Goal: Task Accomplishment & Management: Manage account settings

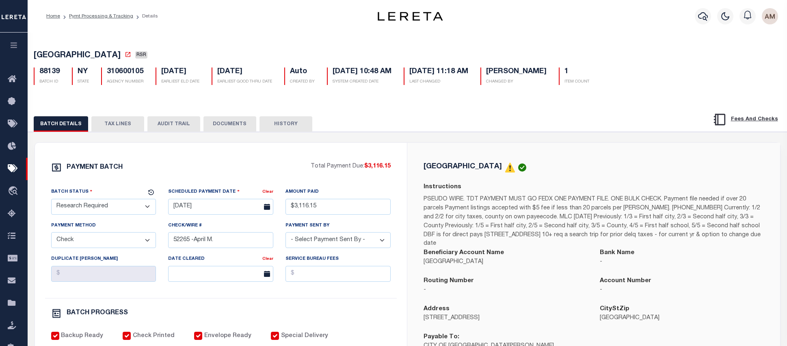
select select "RSR"
select select "CHK"
select select "Villatoro-Benitez, Andres"
select select "FDX"
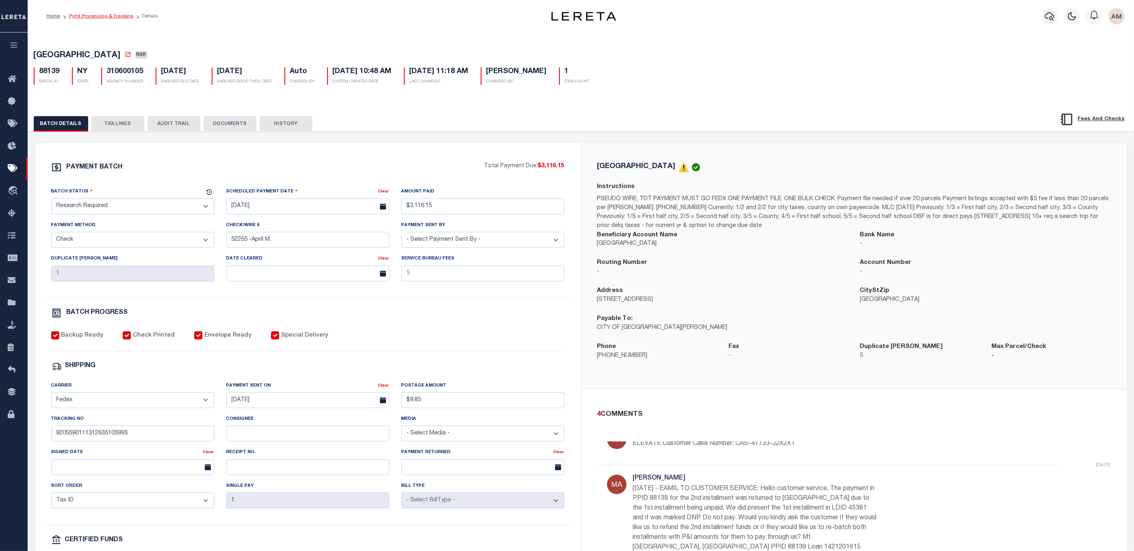
click at [108, 19] on link "Pymt Processing & Tracking" at bounding box center [101, 16] width 64 height 5
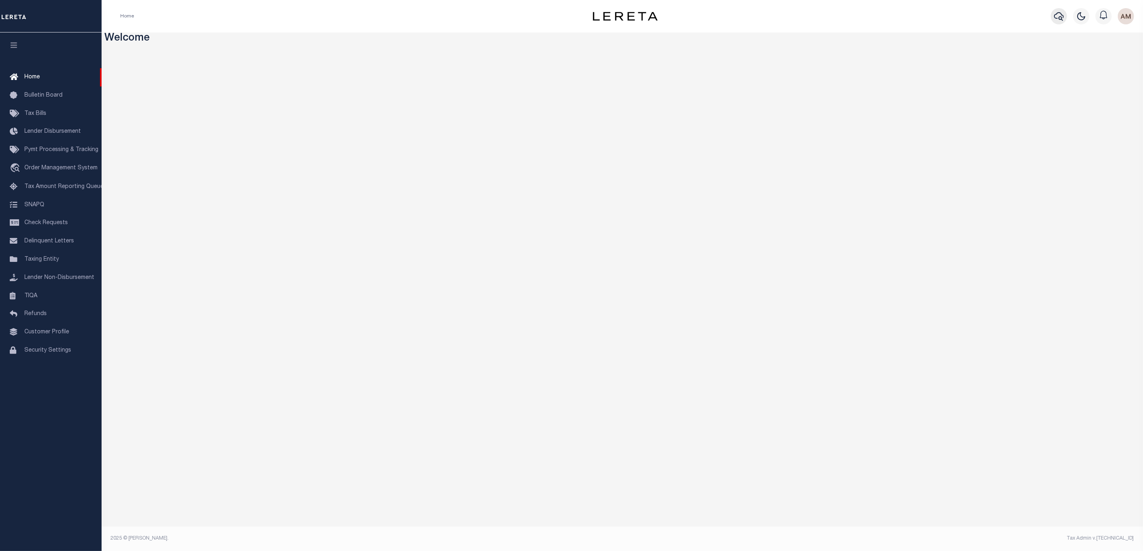
click at [1053, 18] on button "button" at bounding box center [1059, 16] width 16 height 16
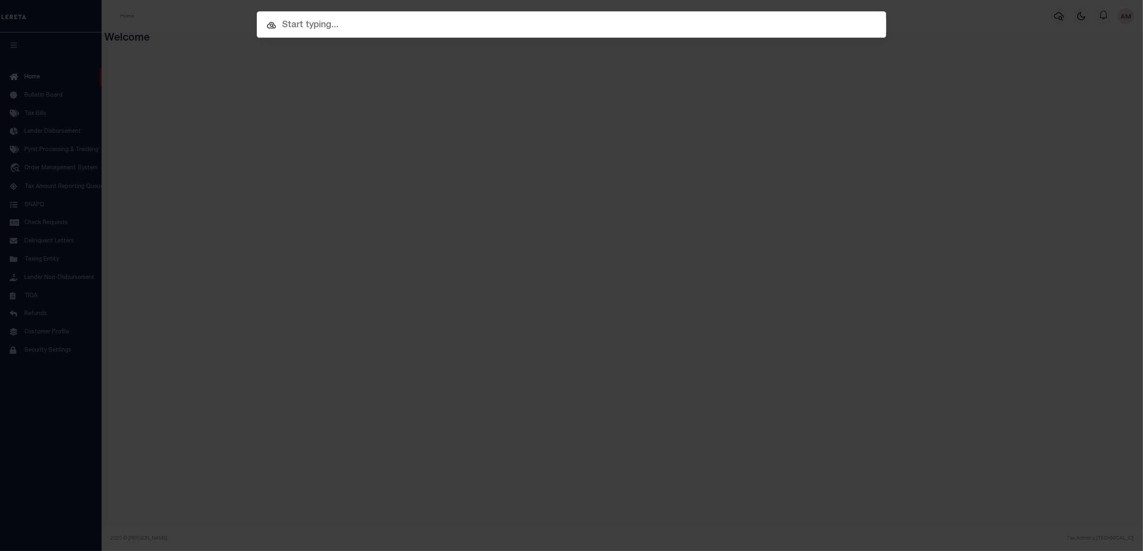
paste input "10011630"
type input "10011630"
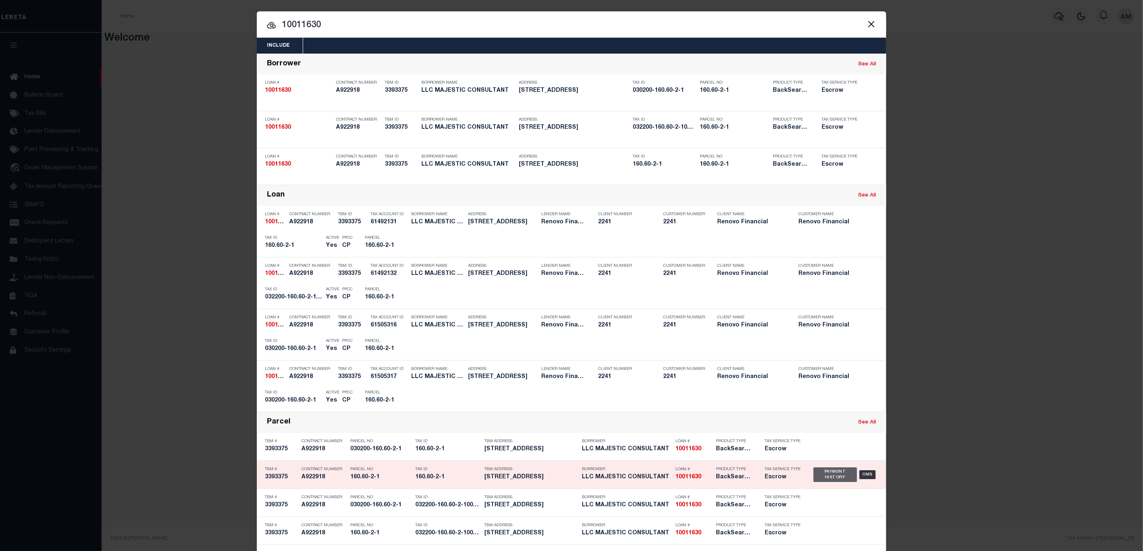
click at [816, 481] on div "Payment History" at bounding box center [834, 475] width 43 height 15
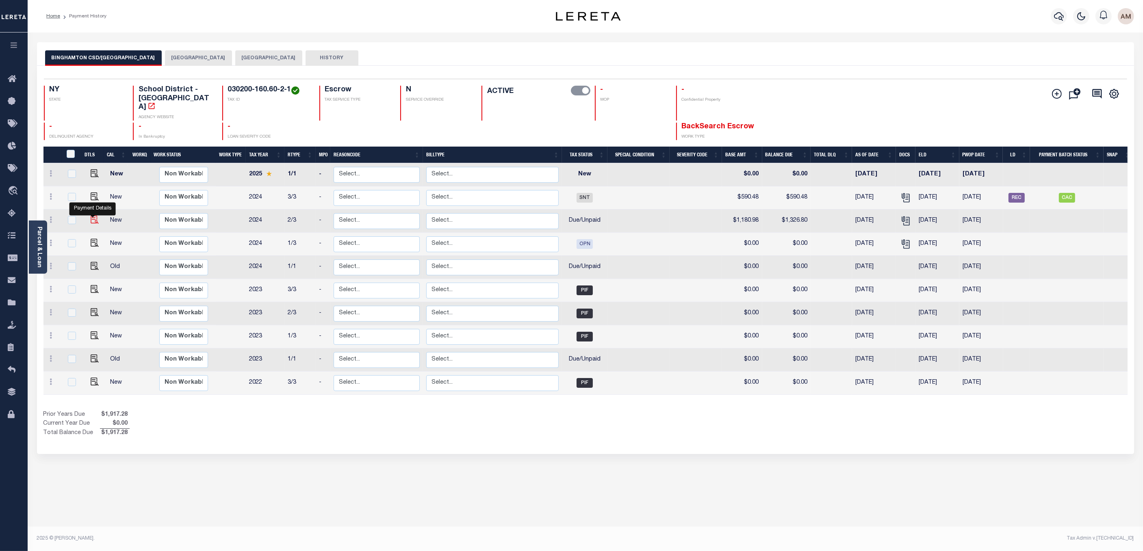
click at [96, 221] on img "" at bounding box center [95, 220] width 8 height 8
checkbox input "true"
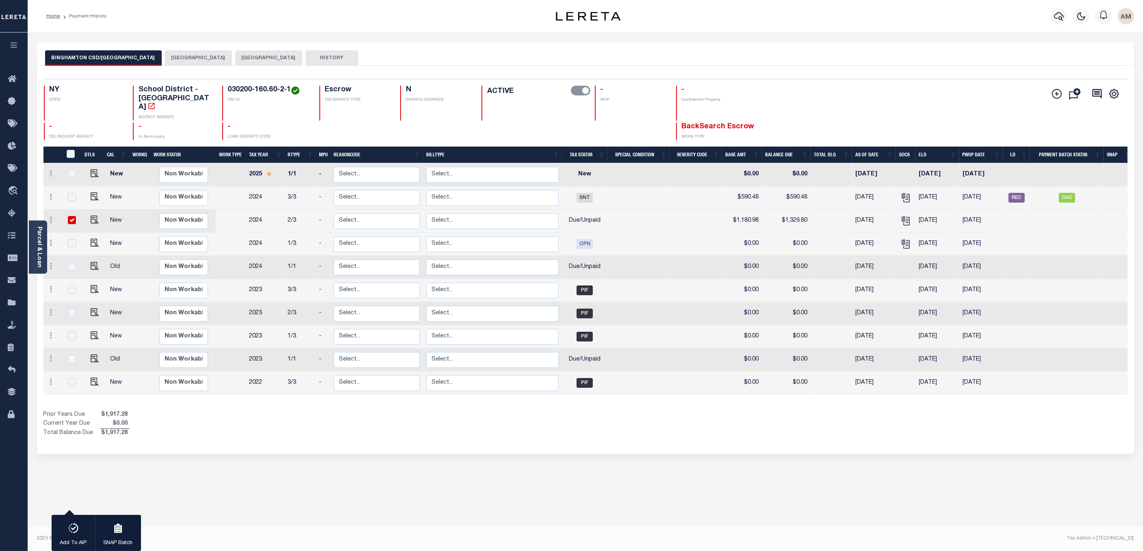
click at [1140, 44] on div "Parcel & Loan Loan Details 10011630 LOAN NO ACTIVE TKO BOARDING TYPE 922918" at bounding box center [585, 267] width 1115 height 468
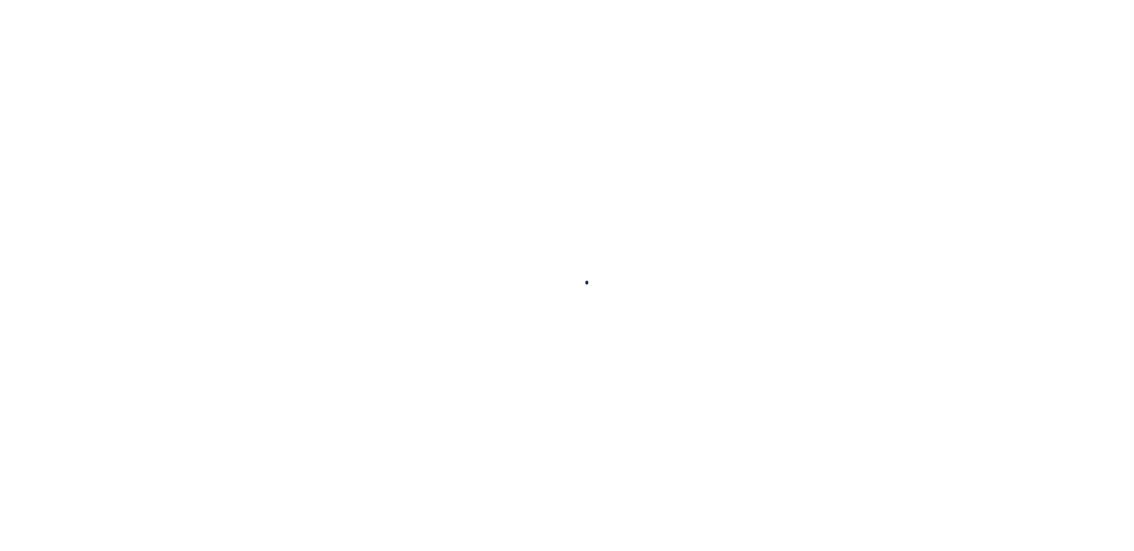
checkbox input "false"
type textarea "P&I $145.82- Client responsible as loan boarded after ELD Unpaid tax balance $1…"
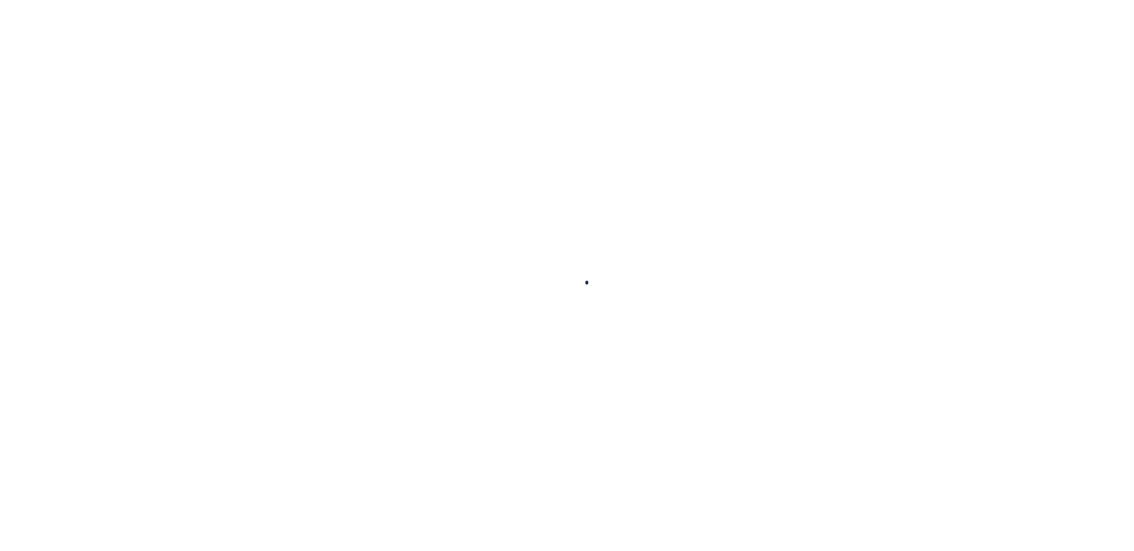
type input "08/31/2025"
type input "08/14/2025"
select select "DUE"
type input "$1,180.98"
type input "$145.82"
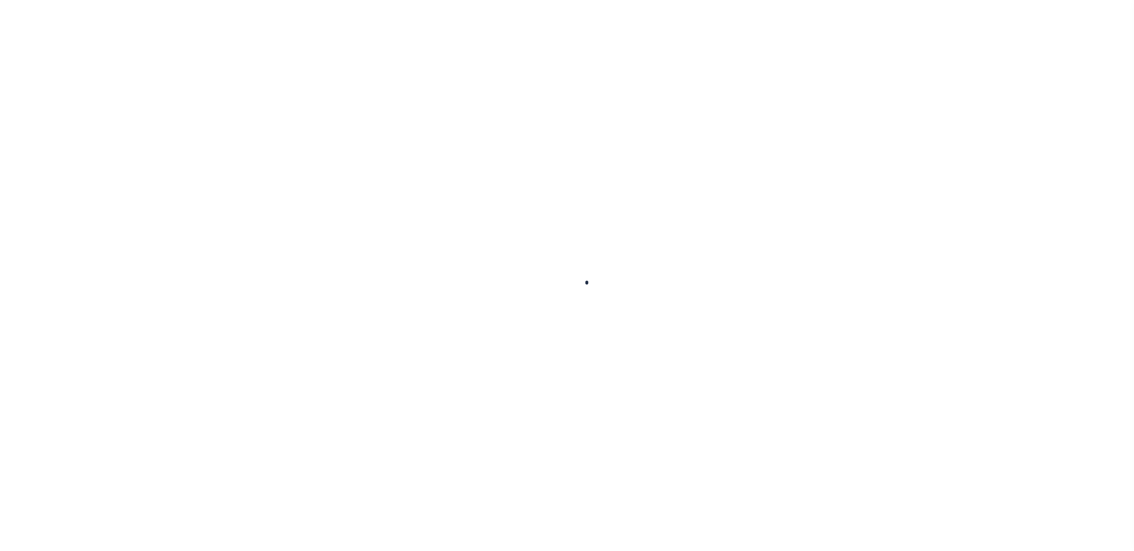
type input "$1,326.8"
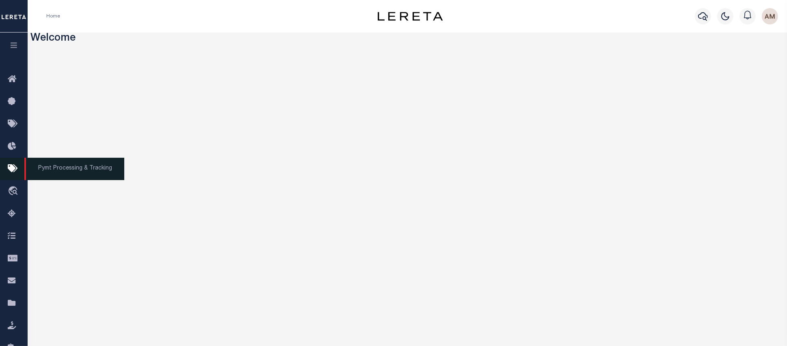
click at [13, 171] on icon at bounding box center [14, 169] width 13 height 10
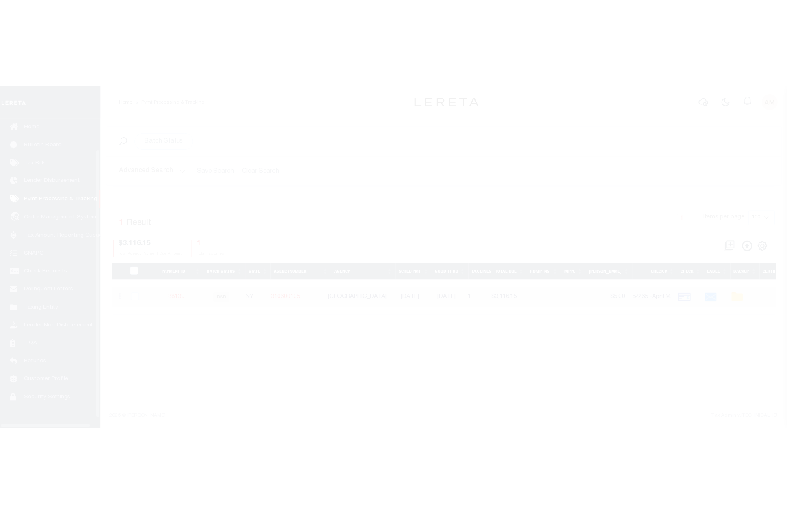
scroll to position [36, 0]
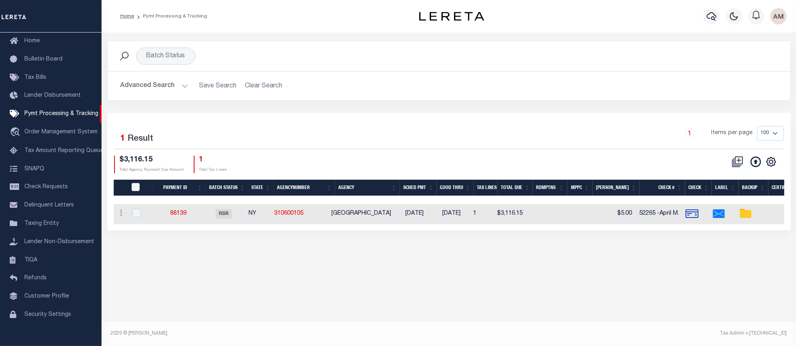
click at [169, 82] on button "Advanced Search" at bounding box center [154, 86] width 67 height 16
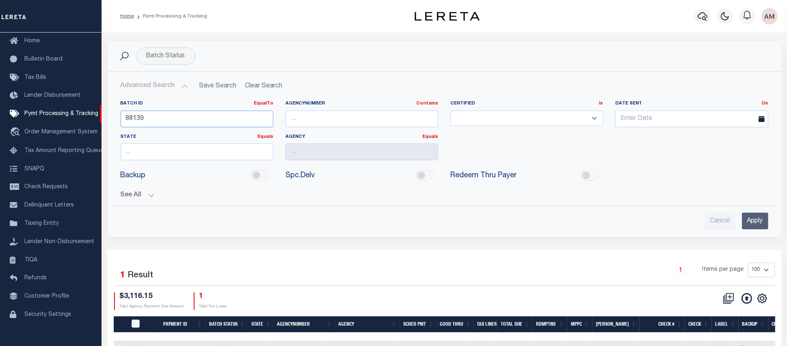
click at [187, 113] on input "88139" at bounding box center [197, 119] width 153 height 17
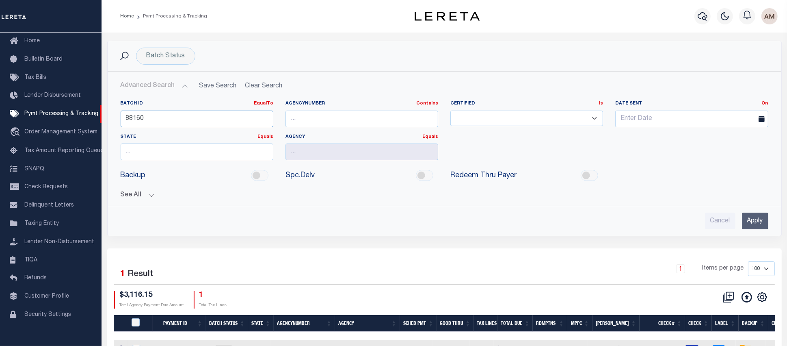
type input "88160"
click at [132, 202] on div "Batch ID EqualTo Equals Is Not Equal To Is Greater Than Is Less Than 88160 Agen…" at bounding box center [444, 161] width 661 height 135
click at [148, 199] on button "See All" at bounding box center [445, 195] width 648 height 8
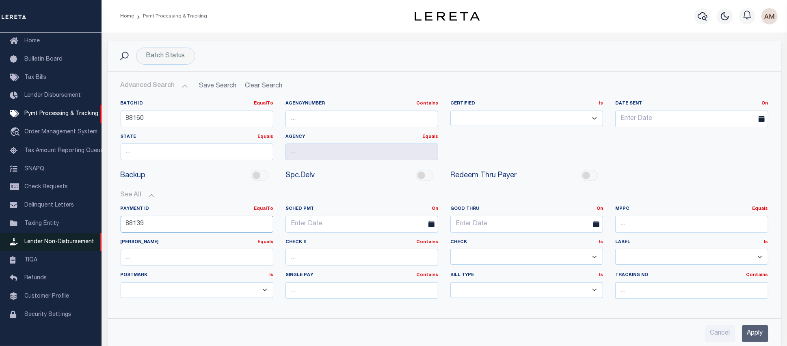
drag, startPoint x: 168, startPoint y: 230, endPoint x: 97, endPoint y: 247, distance: 72.7
click at [97, 247] on div "Home Pymt Processing & Tracking" at bounding box center [393, 251] width 787 height 503
click at [759, 336] on input "Apply" at bounding box center [755, 333] width 26 height 17
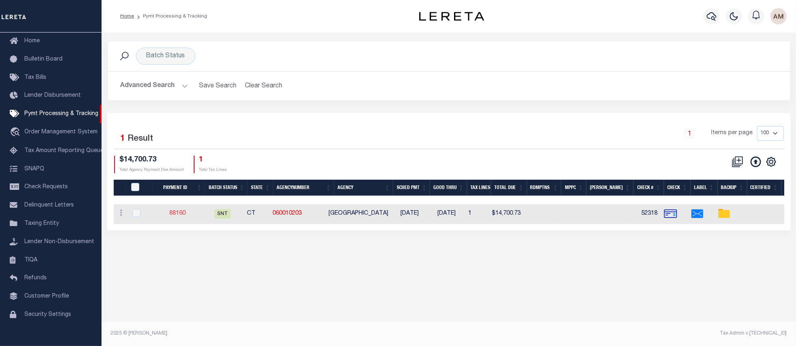
click at [179, 215] on link "88160" at bounding box center [177, 213] width 16 height 6
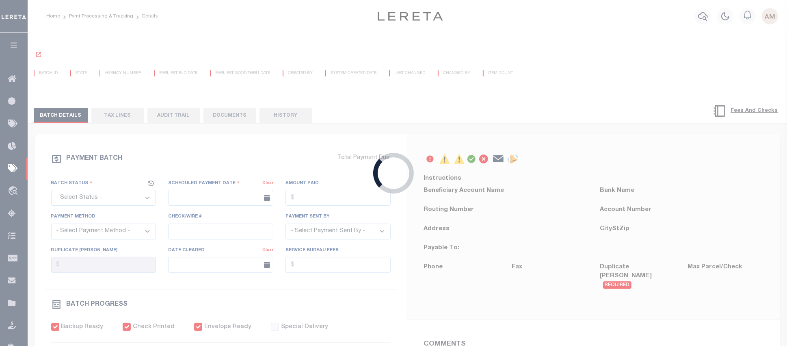
select select "SNT"
type input "[DATE]"
type input "$14,700.73"
select select "CHK"
type input "52318"
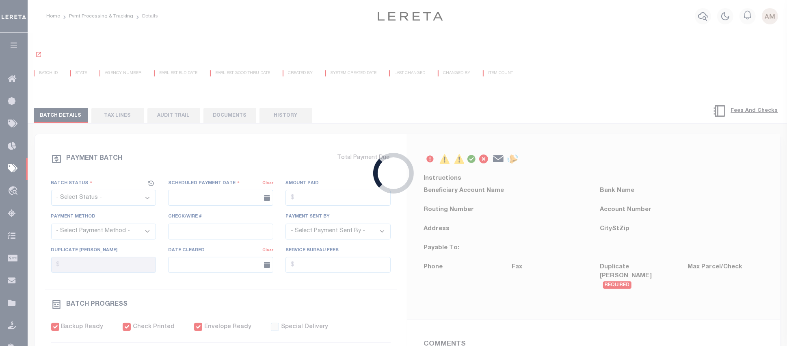
select select "[PERSON_NAME]"
checkbox input "true"
select select "FDX"
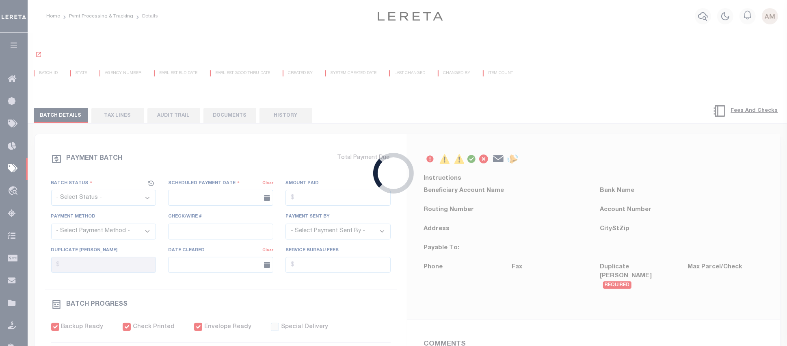
type input "[DATE]"
type input "9205590142749901879694"
type input "N"
radio input "true"
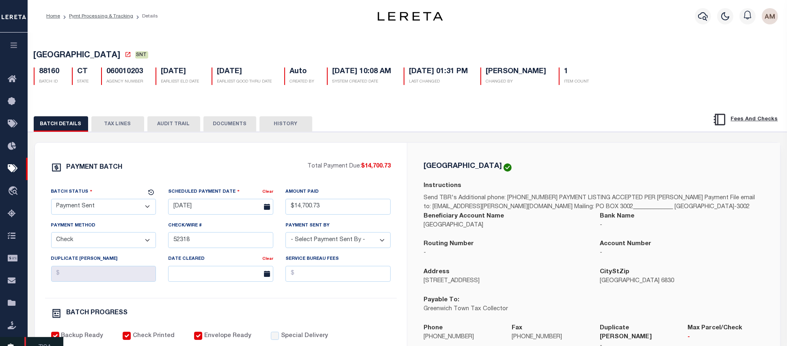
click at [5, 345] on link "TIQA" at bounding box center [14, 348] width 28 height 22
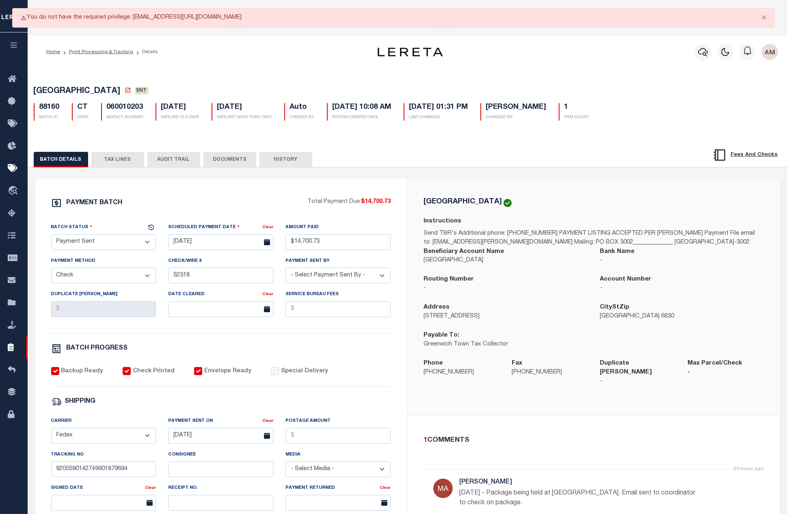
click at [352, 323] on div "Service Bureau Fees" at bounding box center [338, 306] width 117 height 33
click at [412, 166] on div "BATCH DETAILS TAX LINES AUDIT TRAIL DOCUMENTS HISTORY" at bounding box center [356, 159] width 644 height 15
click at [764, 16] on button "Close" at bounding box center [764, 18] width 20 height 18
